Goal: Navigation & Orientation: Find specific page/section

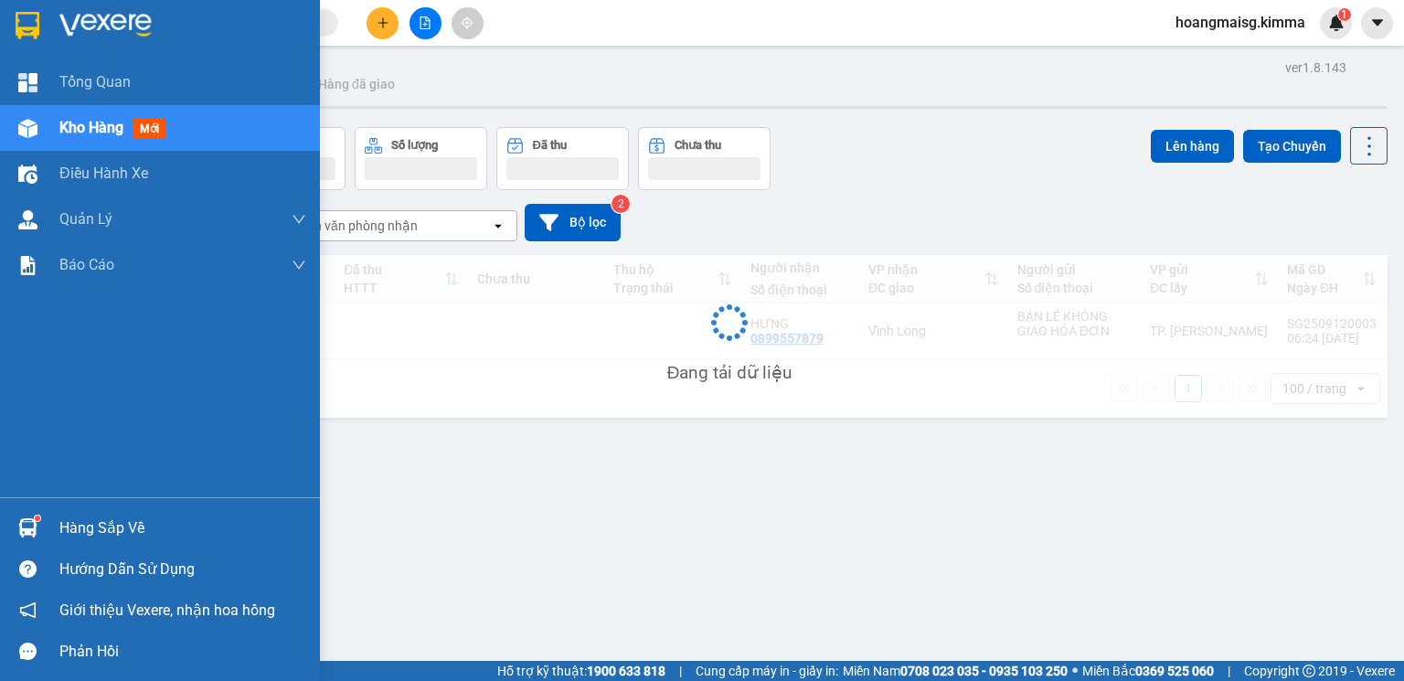
click at [111, 125] on span "Kho hàng" at bounding box center [91, 127] width 64 height 17
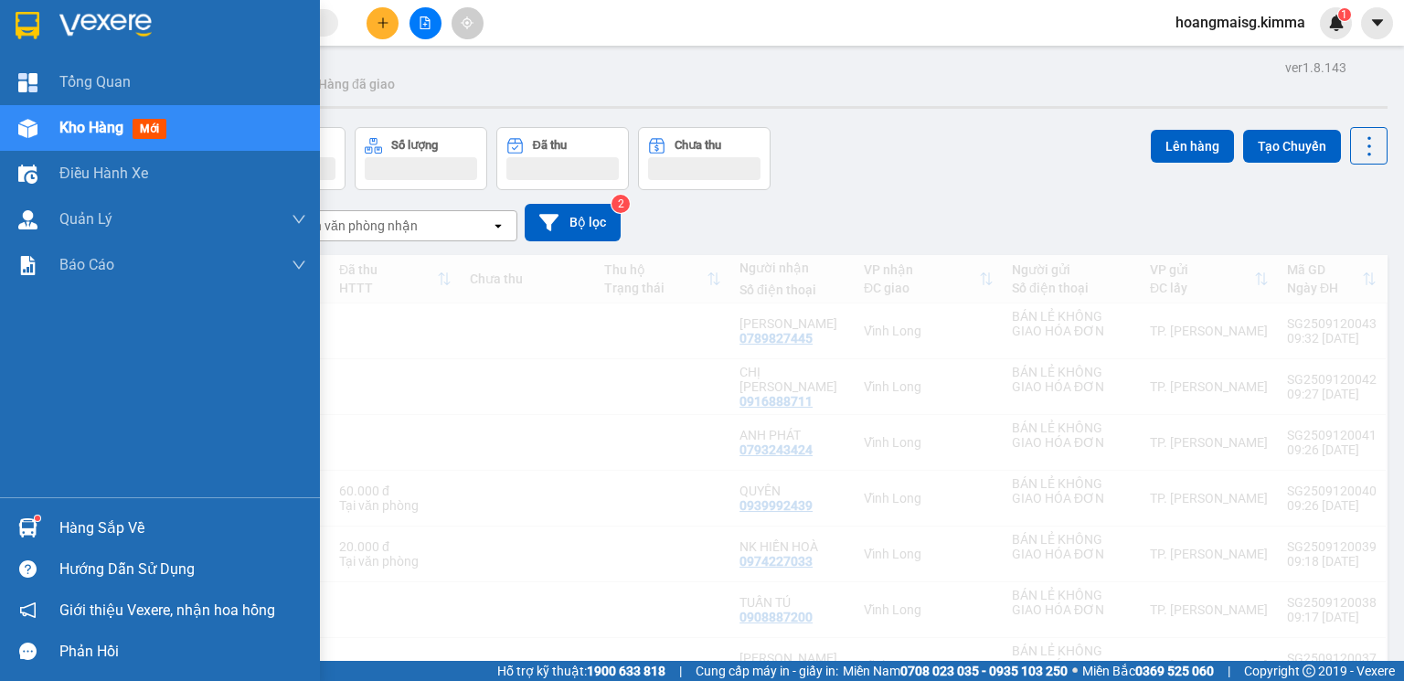
click at [111, 125] on span "Kho hàng" at bounding box center [91, 127] width 64 height 17
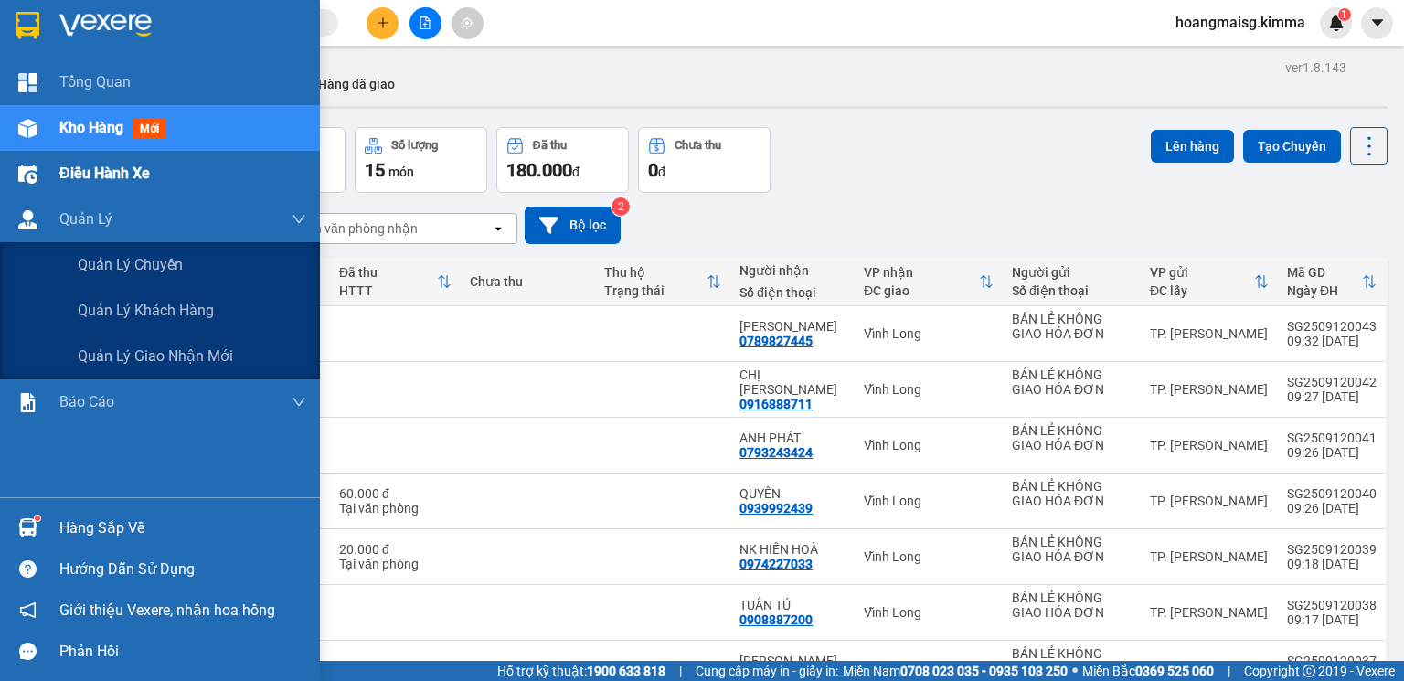
click at [54, 191] on div "Điều hành xe" at bounding box center [160, 174] width 320 height 46
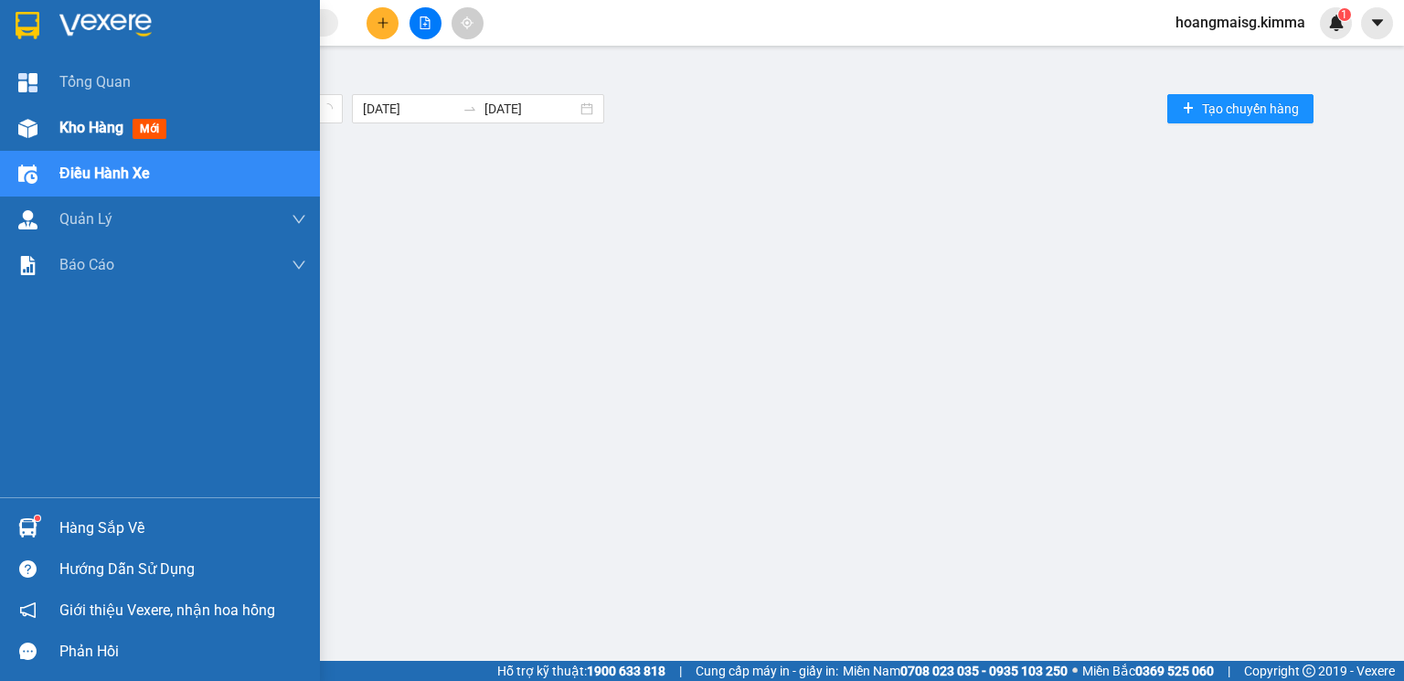
click at [80, 135] on span "Kho hàng" at bounding box center [91, 127] width 64 height 17
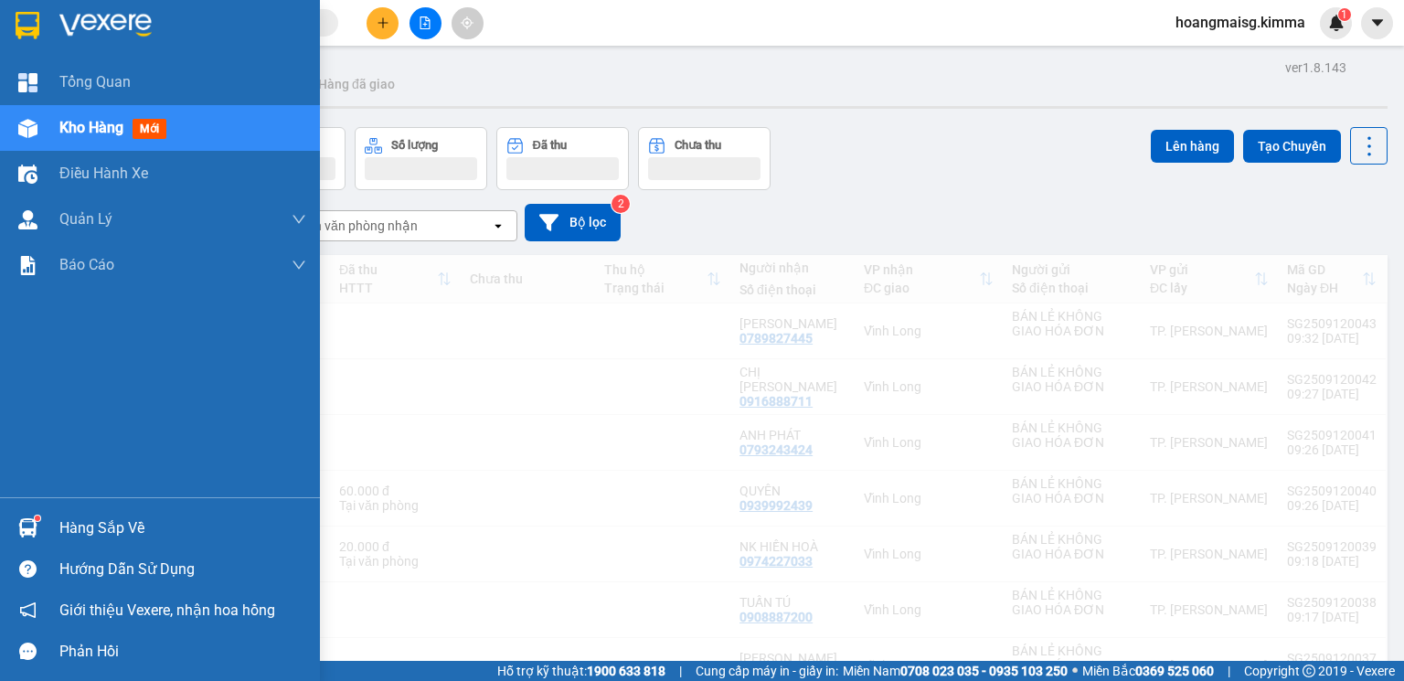
click at [80, 135] on span "Kho hàng" at bounding box center [91, 127] width 64 height 17
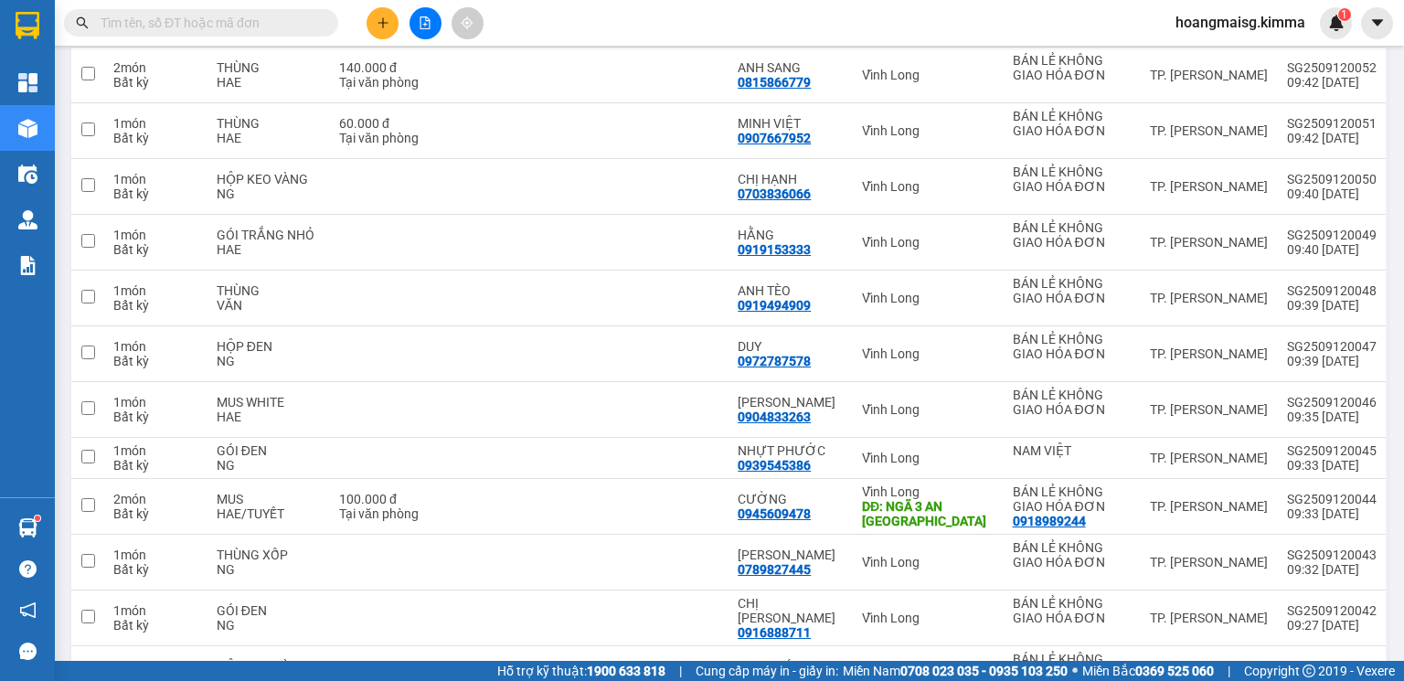
scroll to position [234, 0]
